Goal: Information Seeking & Learning: Understand process/instructions

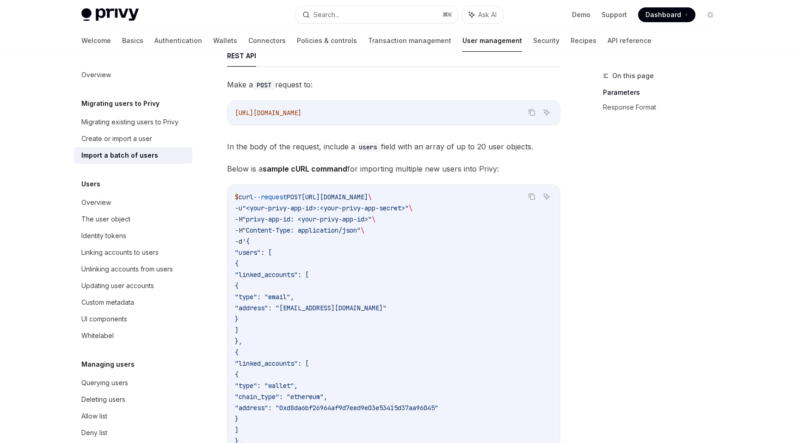
scroll to position [166, 0]
drag, startPoint x: 394, startPoint y: 114, endPoint x: 234, endPoint y: 115, distance: 159.5
click at [235, 115] on code "[URL][DOMAIN_NAME]" at bounding box center [394, 114] width 318 height 11
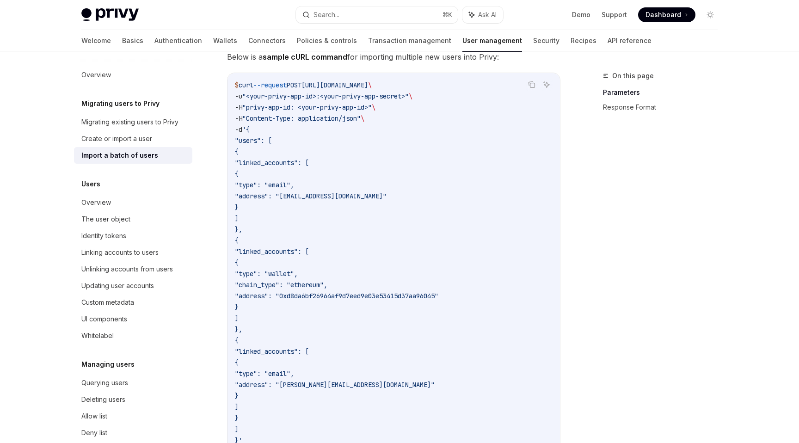
scroll to position [320, 0]
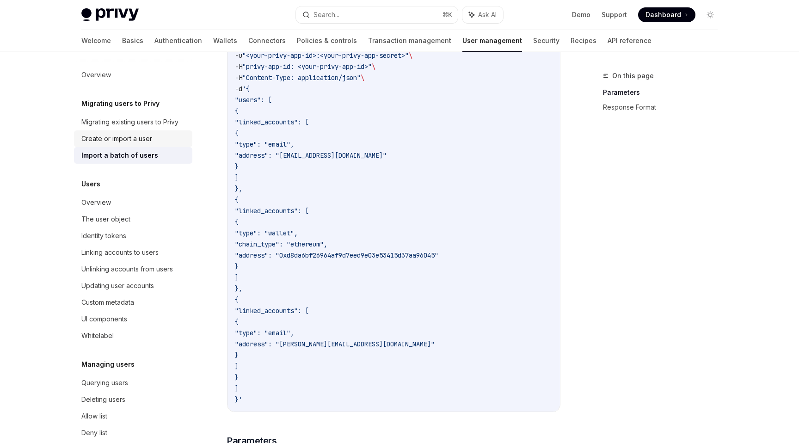
click at [141, 136] on div "Create or import a user" at bounding box center [116, 138] width 71 height 11
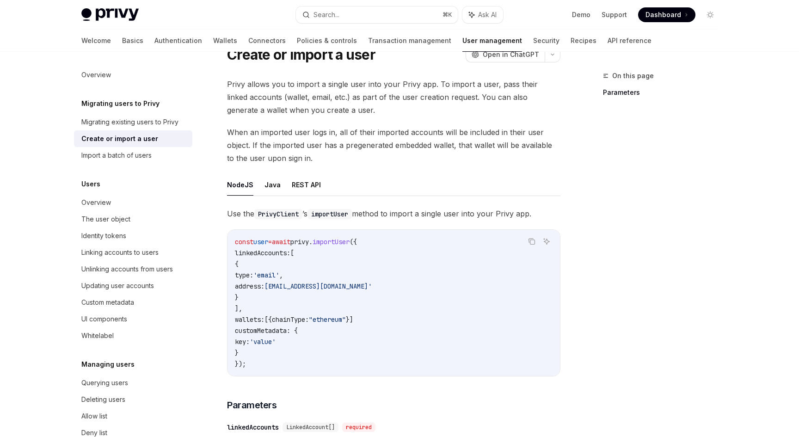
scroll to position [6, 0]
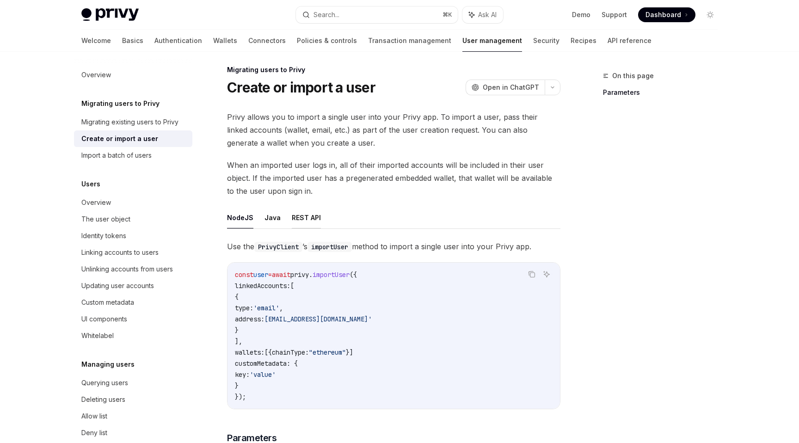
click at [298, 214] on button "REST API" at bounding box center [306, 218] width 29 height 22
type textarea "*"
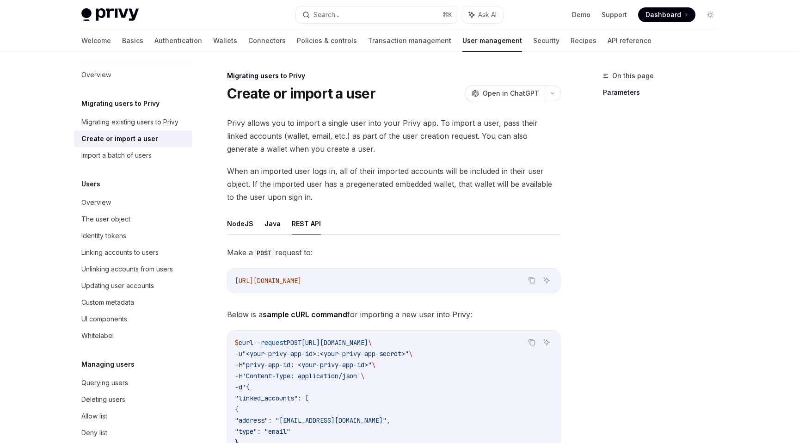
click at [332, 165] on span "When an imported user logs in, all of their imported accounts will be included …" at bounding box center [393, 184] width 333 height 39
